Goal: Feedback & Contribution: Submit feedback/report problem

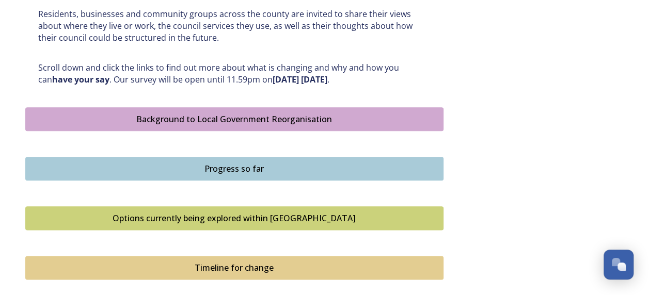
scroll to position [688, 0]
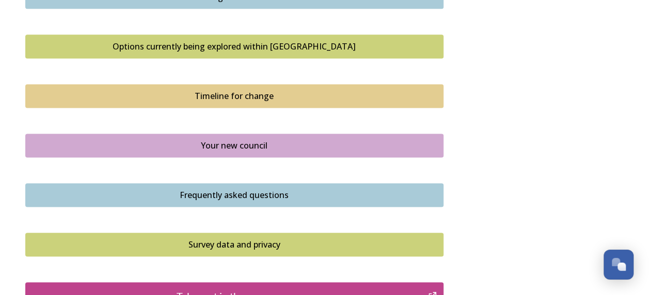
click at [200, 16] on div "Options currently being explored within [GEOGRAPHIC_DATA]" at bounding box center [234, 46] width 407 height 12
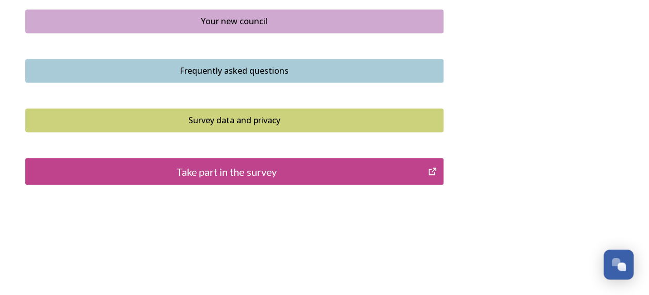
click at [254, 16] on div "Frequently asked questions" at bounding box center [234, 71] width 407 height 12
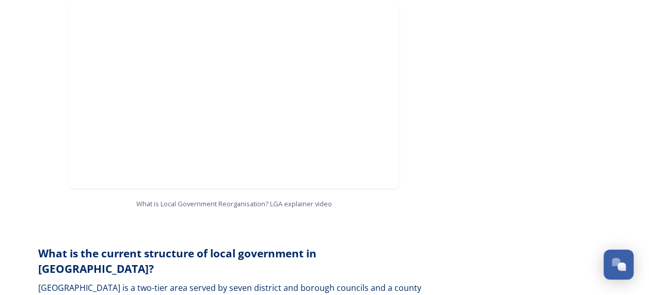
scroll to position [1377, 0]
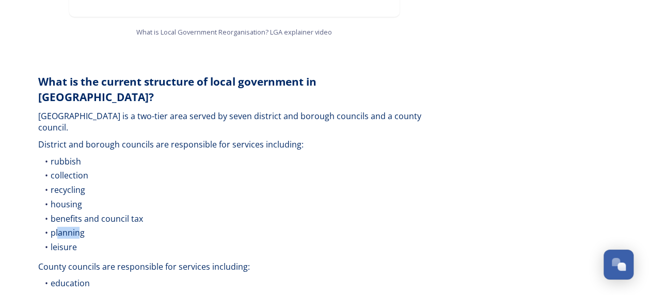
drag, startPoint x: 81, startPoint y: 209, endPoint x: 56, endPoint y: 207, distance: 24.4
click at [56, 16] on span "planning" at bounding box center [67, 232] width 34 height 11
click at [209, 16] on ul "rubbish collection recycling housing benefits and council tax planning leisure" at bounding box center [234, 206] width 393 height 100
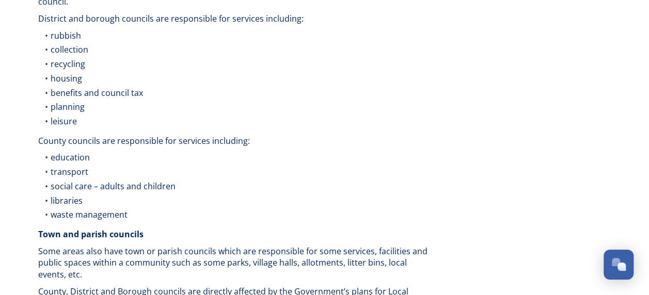
drag, startPoint x: 324, startPoint y: 155, endPoint x: 320, endPoint y: 187, distance: 31.8
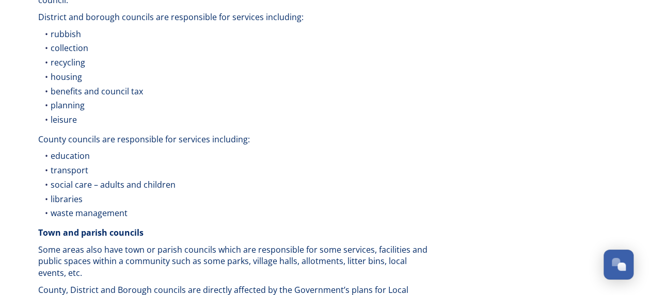
scroll to position [1332, 0]
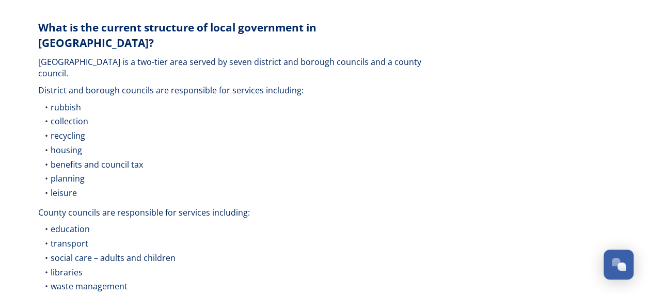
drag, startPoint x: 340, startPoint y: 158, endPoint x: 337, endPoint y: 191, distance: 33.2
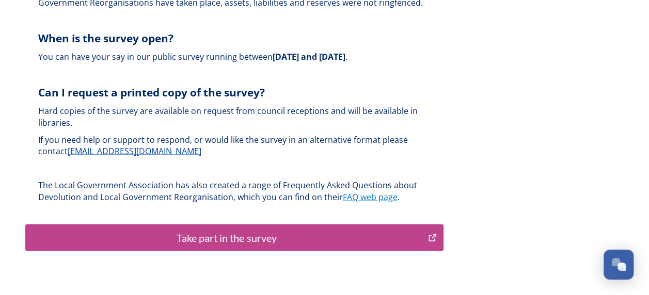
scroll to position [2982, 0]
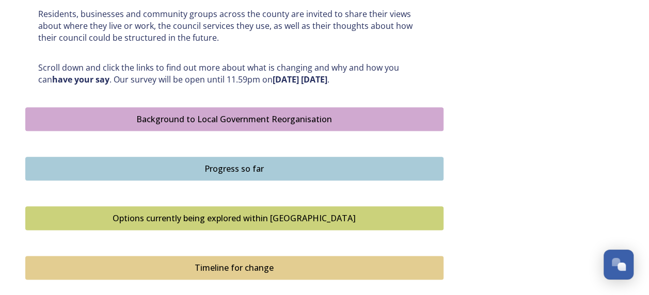
scroll to position [688, 0]
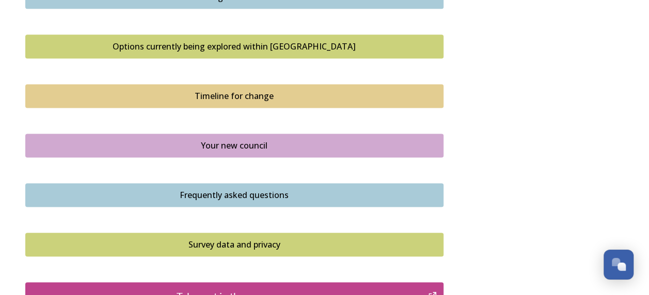
click at [254, 16] on div "Your new council" at bounding box center [234, 145] width 407 height 12
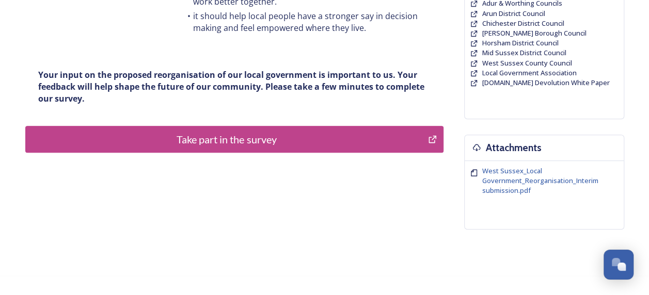
drag, startPoint x: 304, startPoint y: 153, endPoint x: 304, endPoint y: 203, distance: 50.6
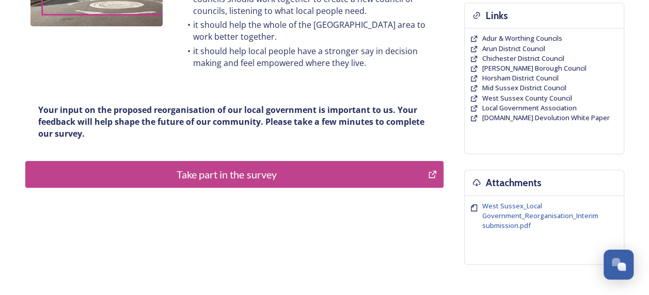
drag, startPoint x: 301, startPoint y: 222, endPoint x: 286, endPoint y: 158, distance: 65.4
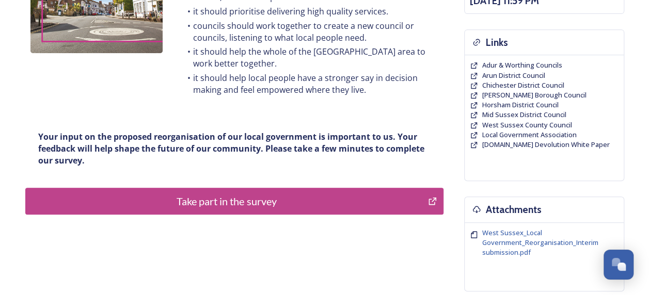
click at [254, 16] on div "Take part in the survey" at bounding box center [227, 201] width 392 height 15
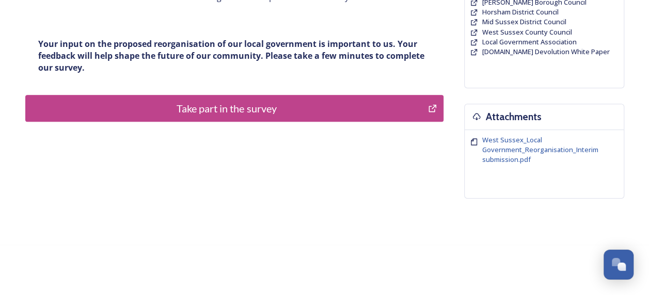
scroll to position [0, 0]
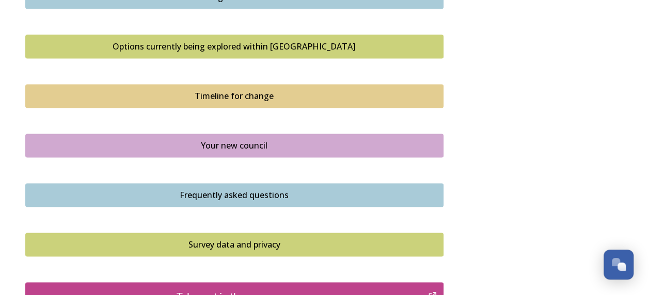
scroll to position [516, 0]
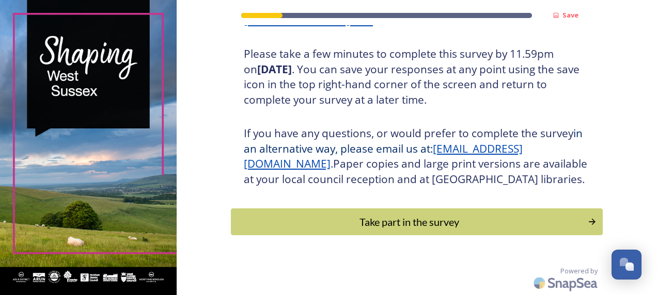
scroll to position [200, 0]
click at [390, 225] on div "Take part in the survey" at bounding box center [408, 221] width 349 height 15
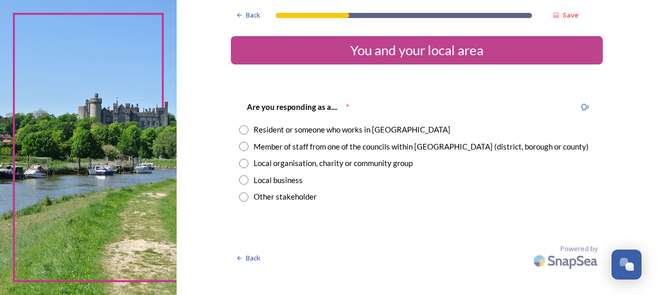
click at [242, 129] on input "radio" at bounding box center [243, 130] width 9 height 9
radio input "true"
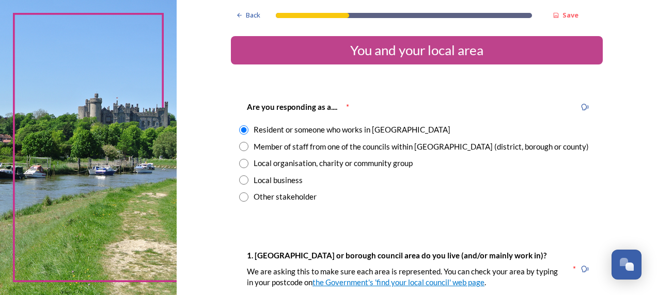
click at [241, 148] on input "radio" at bounding box center [243, 146] width 9 height 9
radio input "true"
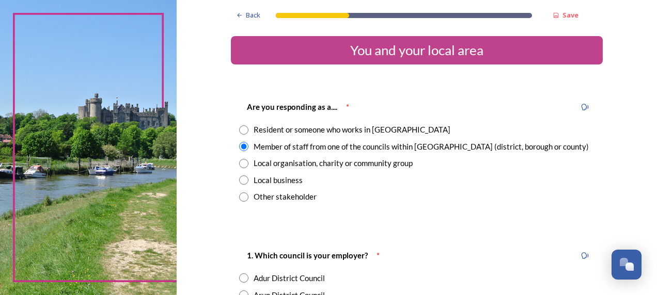
click at [239, 127] on input "radio" at bounding box center [243, 130] width 9 height 9
radio input "true"
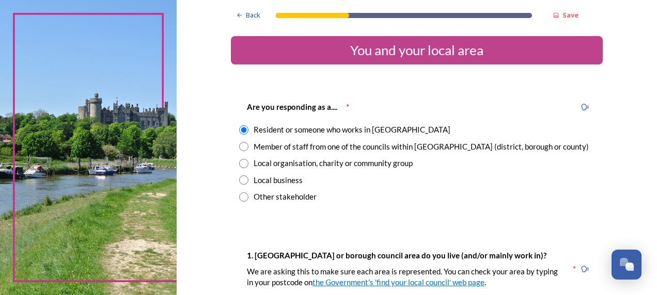
click at [240, 148] on input "radio" at bounding box center [243, 146] width 9 height 9
radio input "true"
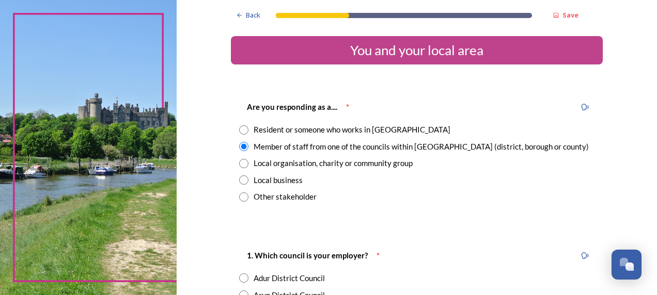
scroll to position [172, 0]
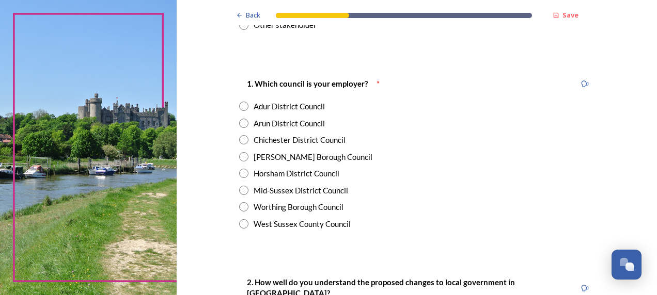
click at [240, 225] on input "radio" at bounding box center [243, 223] width 9 height 9
radio input "true"
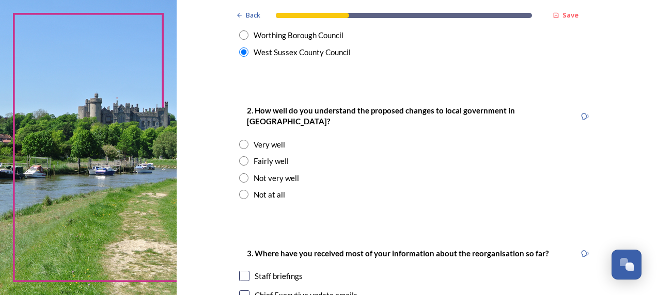
click at [239, 156] on input "radio" at bounding box center [243, 160] width 9 height 9
radio input "true"
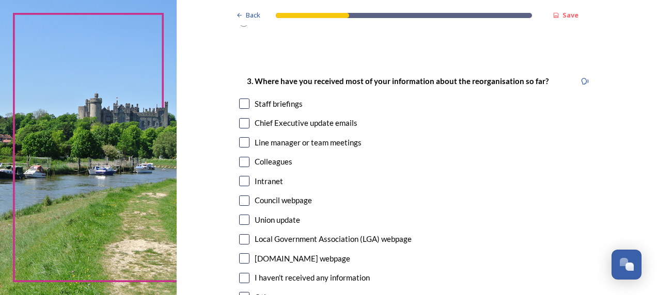
scroll to position [637, 0]
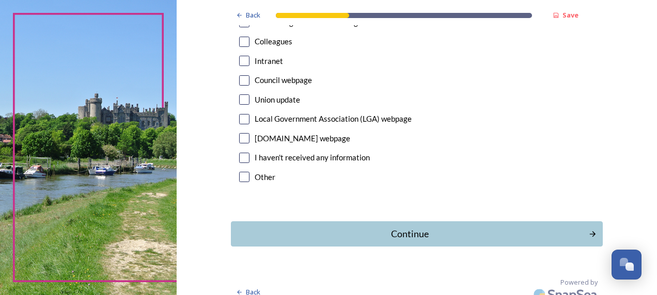
click at [239, 172] on input "checkbox" at bounding box center [244, 177] width 10 height 10
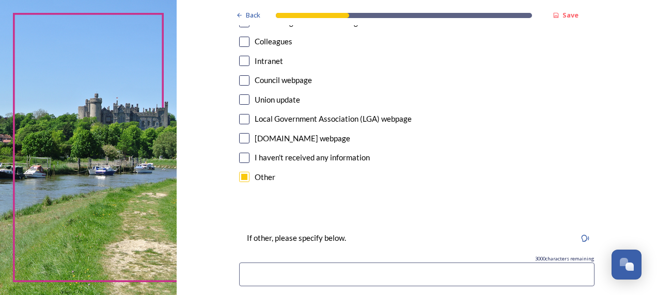
click at [239, 172] on input "checkbox" at bounding box center [244, 177] width 10 height 10
checkbox input "false"
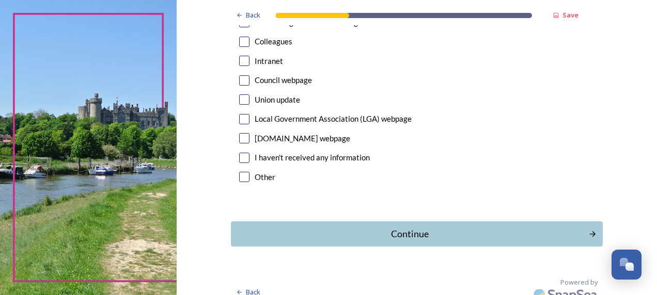
scroll to position [465, 0]
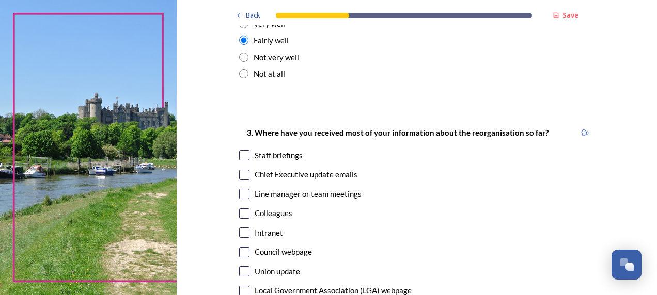
click at [244, 209] on input "checkbox" at bounding box center [244, 214] width 10 height 10
checkbox input "true"
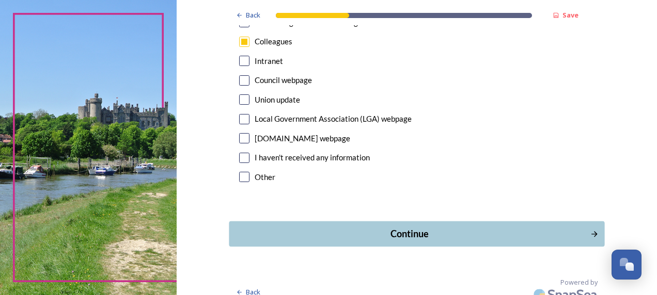
click at [375, 227] on div "Continue" at bounding box center [409, 234] width 350 height 14
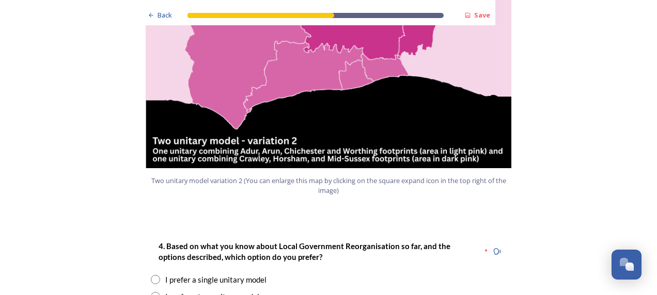
scroll to position [1377, 0]
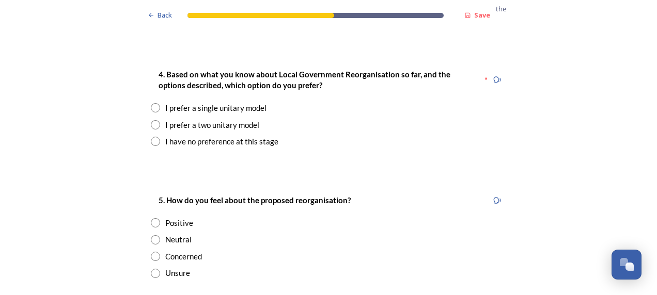
click at [151, 137] on input "radio" at bounding box center [155, 141] width 9 height 9
radio input "true"
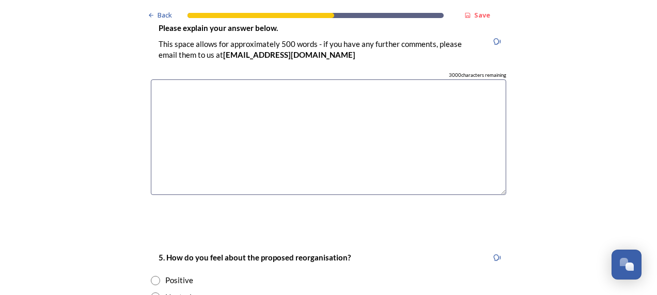
scroll to position [1721, 0]
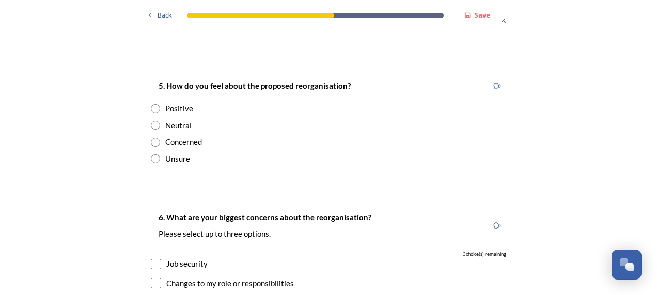
click at [151, 138] on input "radio" at bounding box center [155, 142] width 9 height 9
radio input "true"
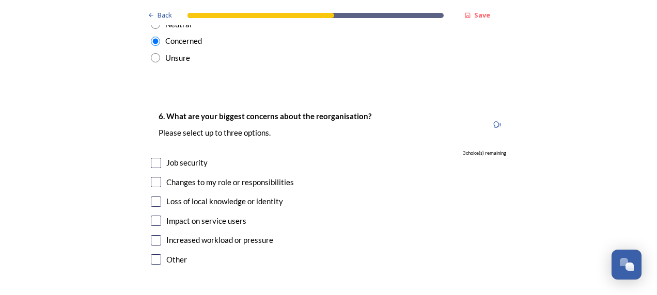
drag, startPoint x: 90, startPoint y: 132, endPoint x: 91, endPoint y: 171, distance: 39.3
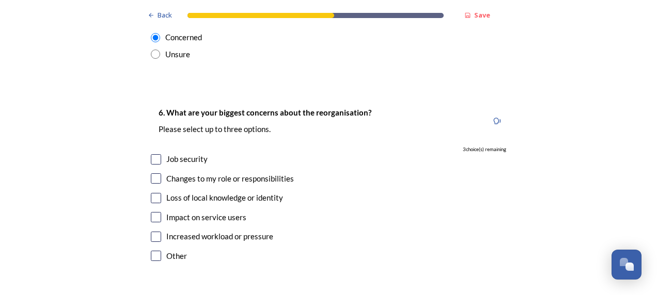
click at [152, 154] on input "checkbox" at bounding box center [156, 159] width 10 height 10
checkbox input "true"
click at [151, 232] on input "checkbox" at bounding box center [156, 237] width 10 height 10
checkbox input "true"
click at [153, 193] on input "checkbox" at bounding box center [156, 198] width 10 height 10
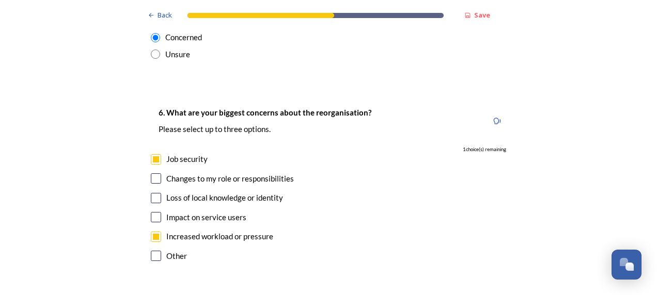
checkbox input "true"
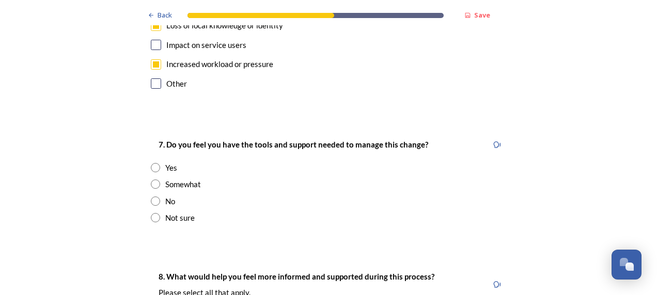
click at [152, 197] on input "radio" at bounding box center [155, 201] width 9 height 9
radio input "true"
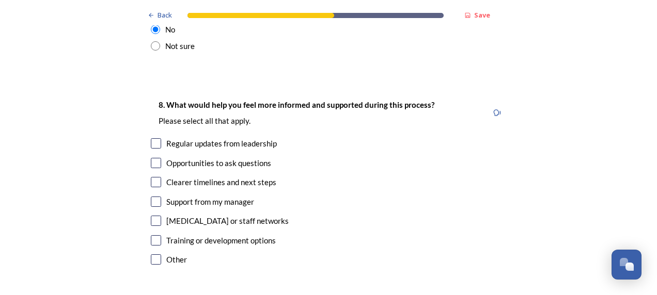
click at [152, 138] on input "checkbox" at bounding box center [156, 143] width 10 height 10
checkbox input "true"
click at [152, 177] on input "checkbox" at bounding box center [156, 182] width 10 height 10
checkbox input "true"
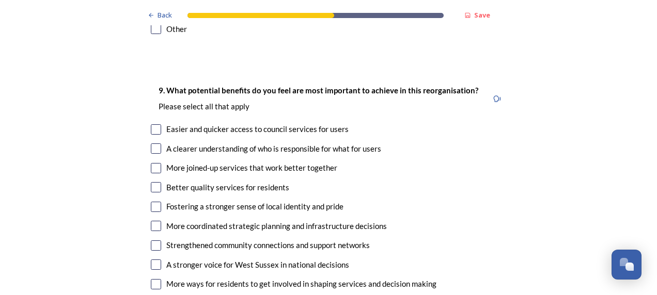
drag, startPoint x: 106, startPoint y: 199, endPoint x: 107, endPoint y: 233, distance: 34.1
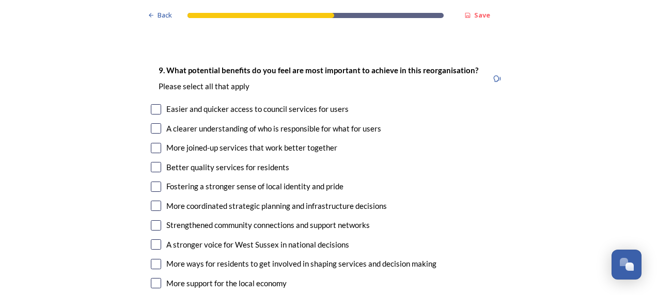
scroll to position [2425, 0]
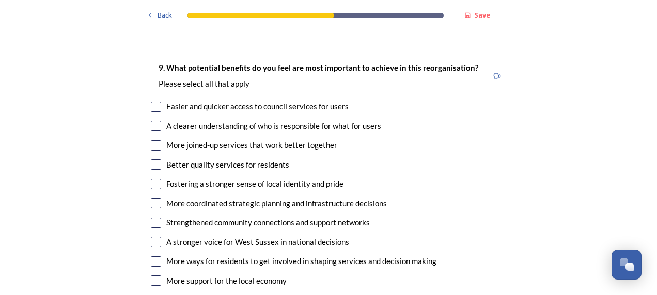
drag, startPoint x: 111, startPoint y: 129, endPoint x: 114, endPoint y: 147, distance: 17.7
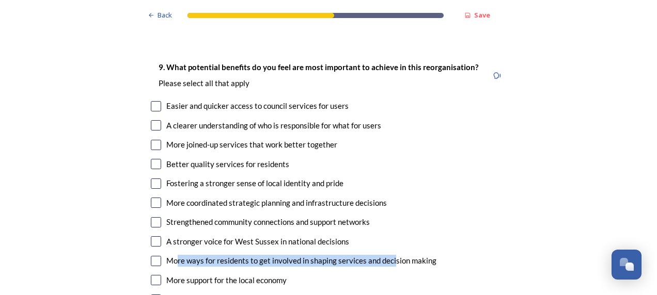
drag, startPoint x: 174, startPoint y: 231, endPoint x: 389, endPoint y: 233, distance: 215.9
click at [389, 255] on div "More ways for residents to get involved in shaping services and decision making" at bounding box center [301, 261] width 270 height 12
click at [214, 255] on div "More ways for residents to get involved in shaping services and decision making" at bounding box center [301, 261] width 270 height 12
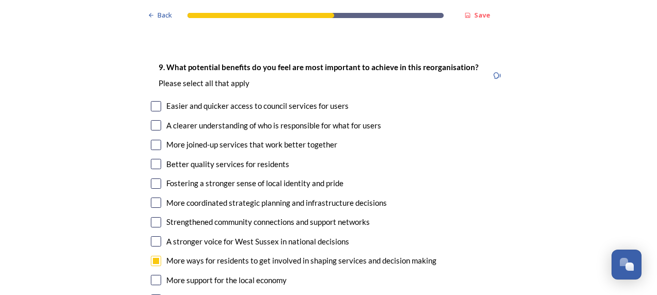
click at [214, 255] on div "More ways for residents to get involved in shaping services and decision making" at bounding box center [301, 261] width 270 height 12
checkbox input "false"
click at [152, 198] on input "checkbox" at bounding box center [156, 203] width 10 height 10
checkbox input "true"
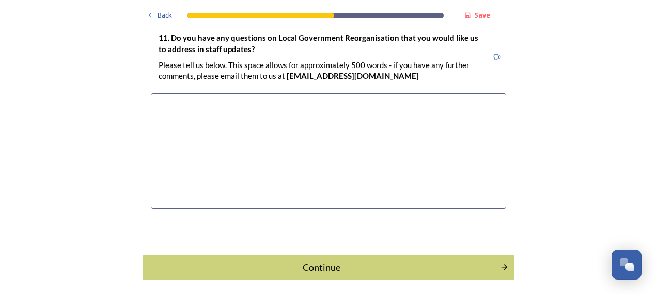
scroll to position [3033, 0]
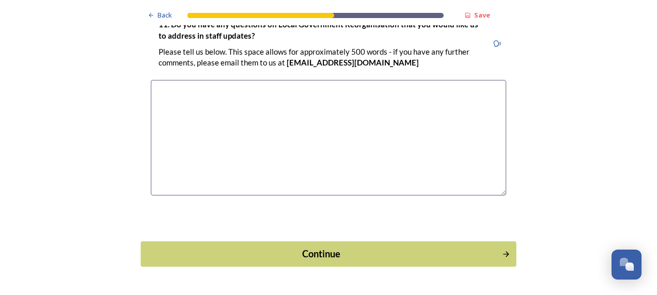
click at [193, 242] on button "Continue" at bounding box center [327, 254] width 375 height 25
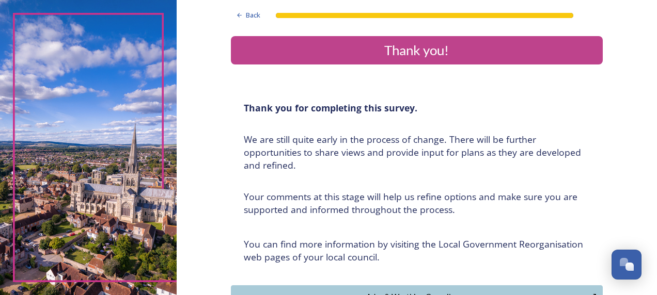
scroll to position [0, 0]
